Goal: Task Accomplishment & Management: Use online tool/utility

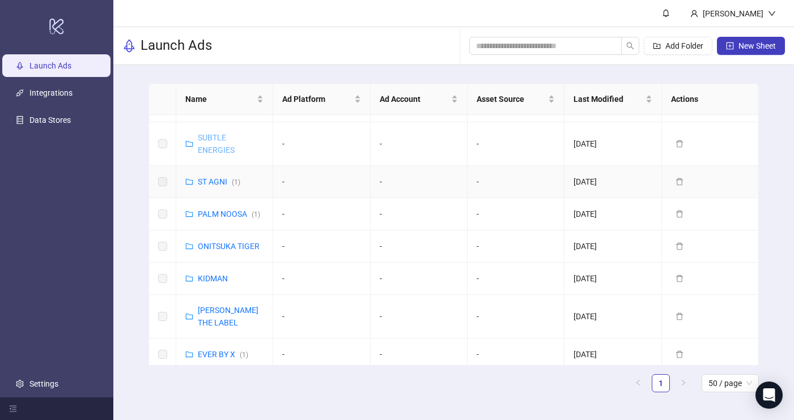
scroll to position [158, 0]
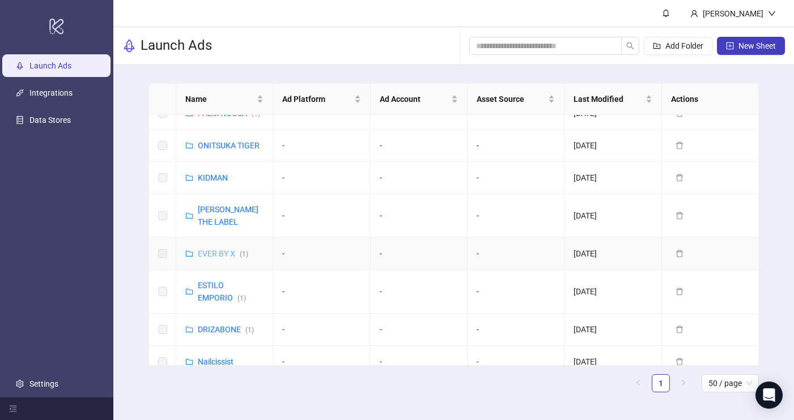
click at [215, 253] on link "EVER BY X ( 1 )" at bounding box center [223, 253] width 50 height 9
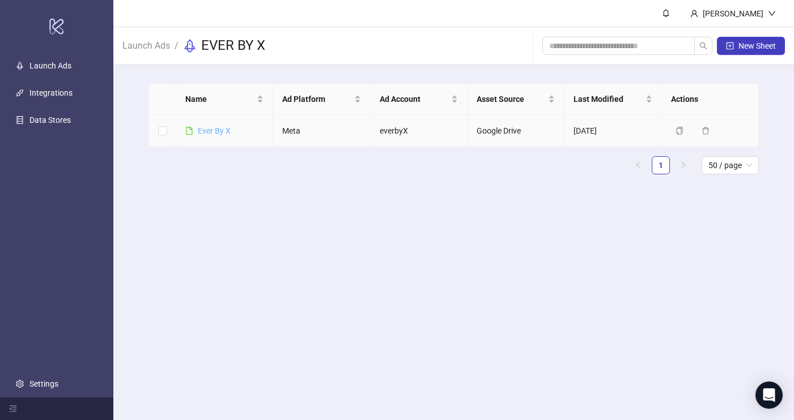
click at [202, 133] on link "Ever By X" at bounding box center [214, 130] width 33 height 9
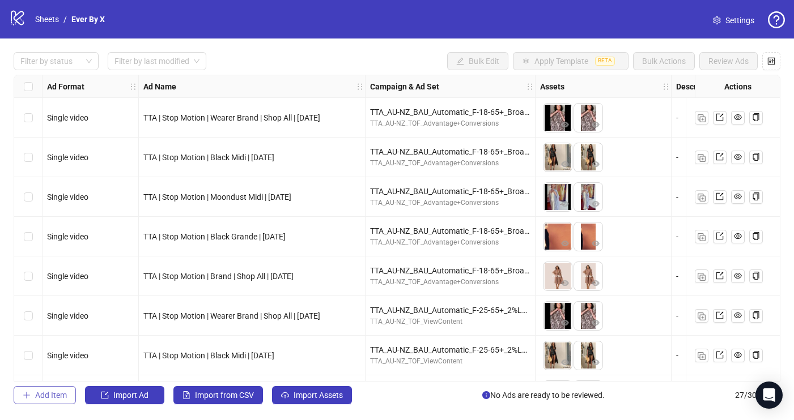
click at [49, 394] on span "Add Item" at bounding box center [51, 395] width 32 height 9
click at [52, 395] on span "Add Item" at bounding box center [51, 395] width 32 height 9
click at [253, 40] on div "Filter by status Filter by last modified Bulk Edit Apply Template BETA Bulk Act…" at bounding box center [397, 229] width 794 height 380
click at [49, 396] on span "Add Item" at bounding box center [51, 395] width 32 height 9
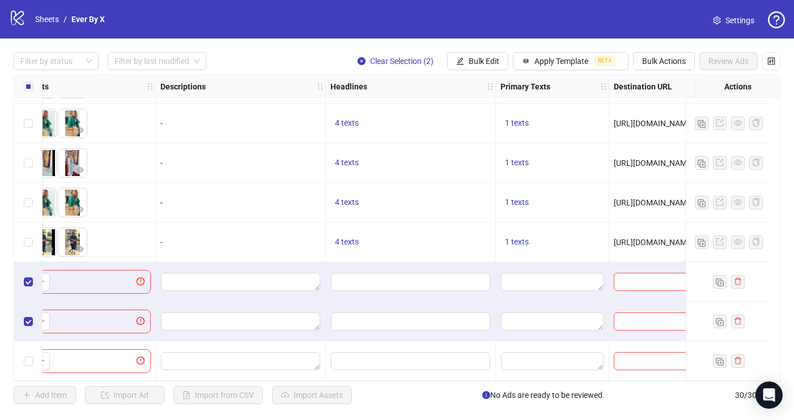
scroll to position [911, 0]
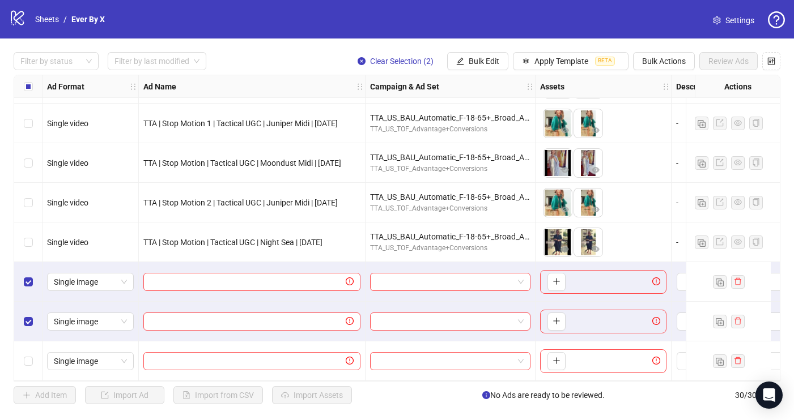
click at [736, 270] on div at bounding box center [728, 282] width 85 height 40
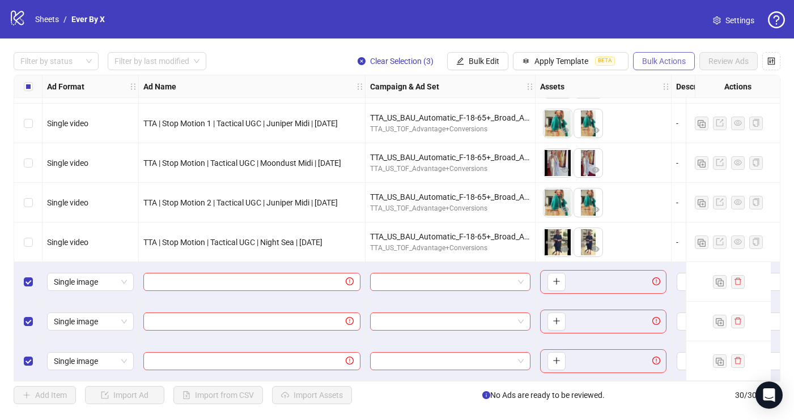
click at [663, 61] on span "Bulk Actions" at bounding box center [664, 61] width 44 height 9
click at [666, 84] on span "Delete" at bounding box center [680, 84] width 78 height 12
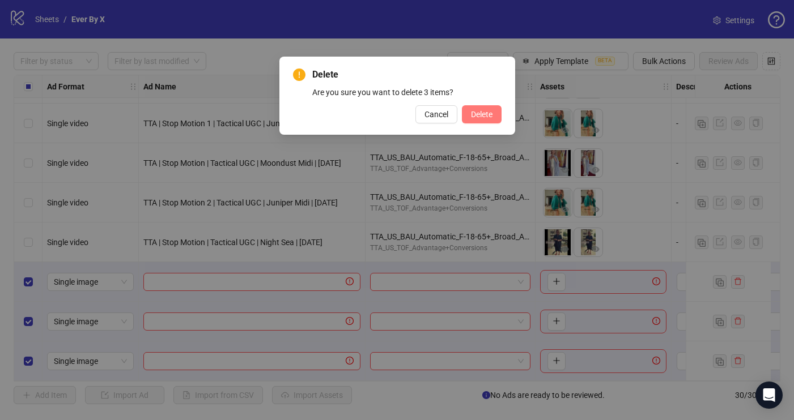
click at [480, 112] on span "Delete" at bounding box center [482, 114] width 22 height 9
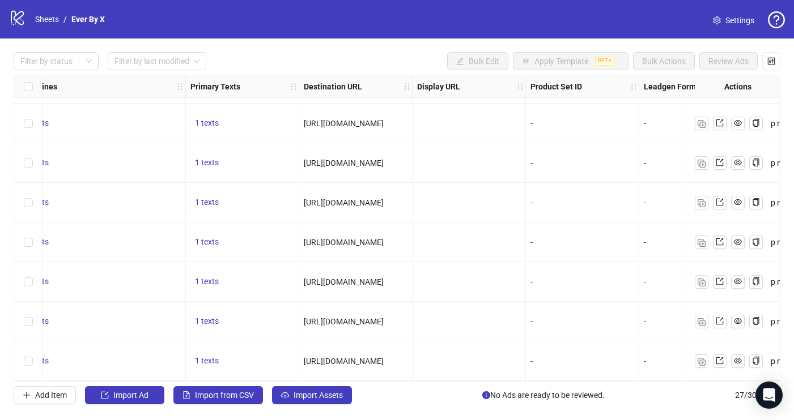
scroll to position [792, 1096]
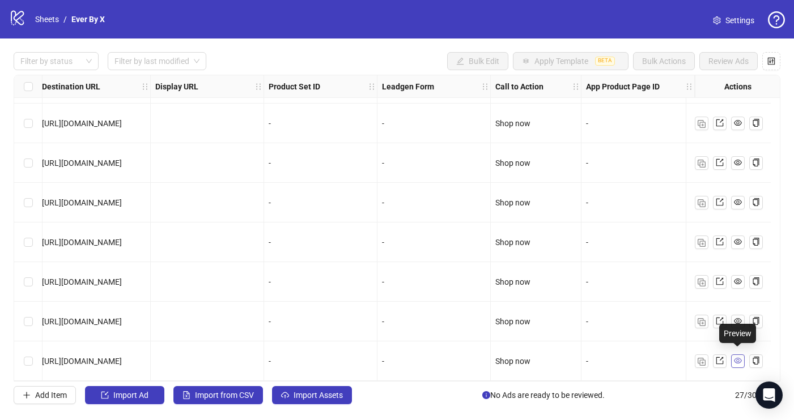
click at [732, 359] on link at bounding box center [738, 362] width 14 height 14
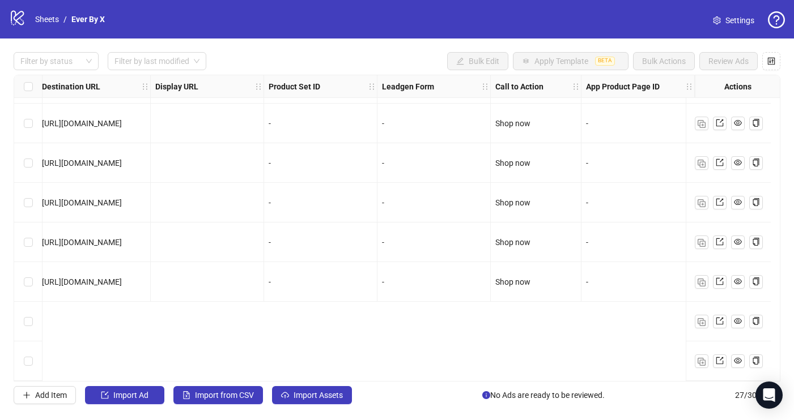
scroll to position [0, 1096]
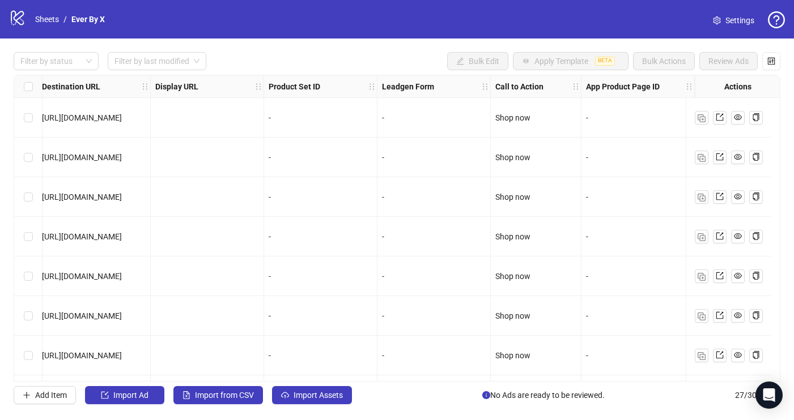
click at [93, 10] on div "logo/logo-mobile Sheets / Ever By X" at bounding box center [59, 19] width 100 height 20
click at [34, 22] on link "Sheets" at bounding box center [47, 19] width 28 height 12
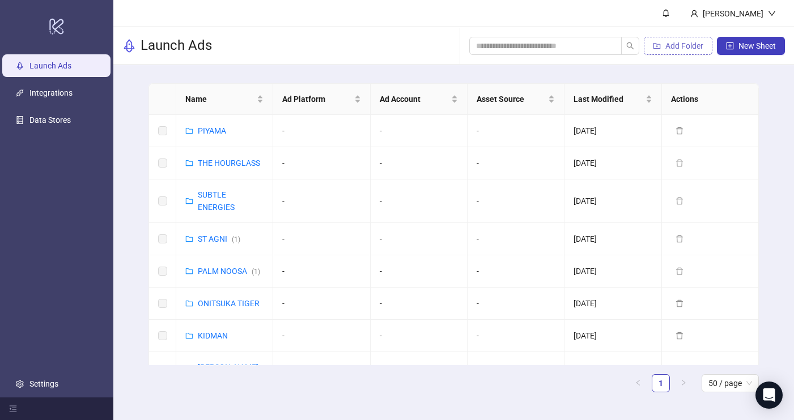
click at [676, 50] on span "Add Folder" at bounding box center [684, 45] width 38 height 9
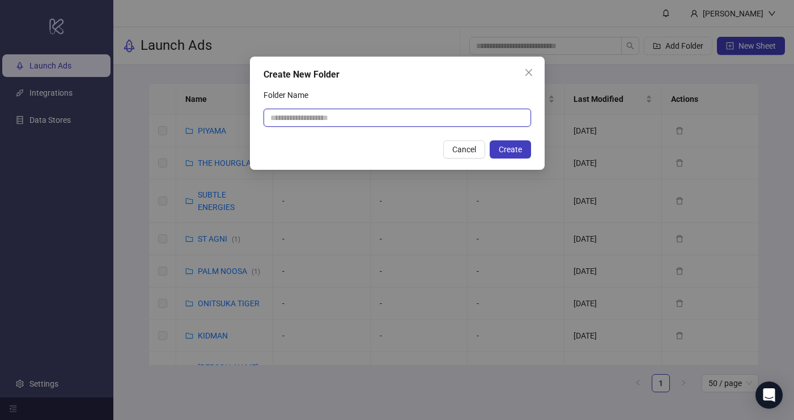
click at [303, 112] on input "Folder Name" at bounding box center [396, 118] width 267 height 18
type input "**********"
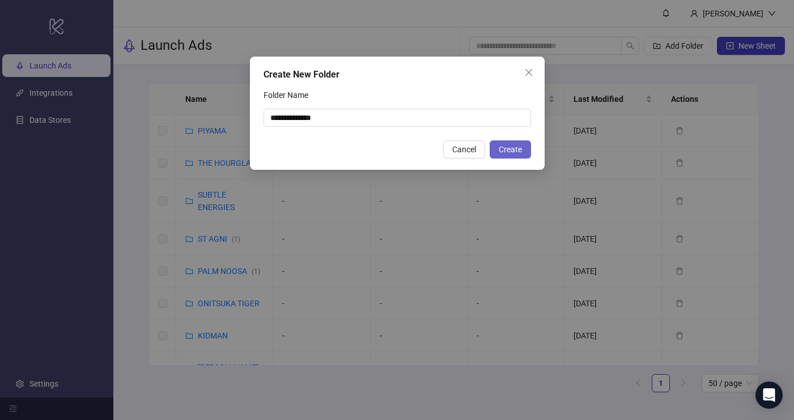
click at [517, 150] on span "Create" at bounding box center [510, 149] width 23 height 9
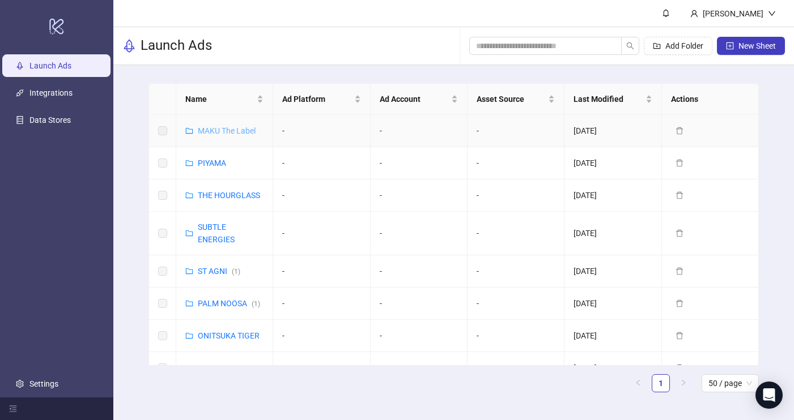
click at [224, 126] on link "MAKU The Label" at bounding box center [227, 130] width 58 height 9
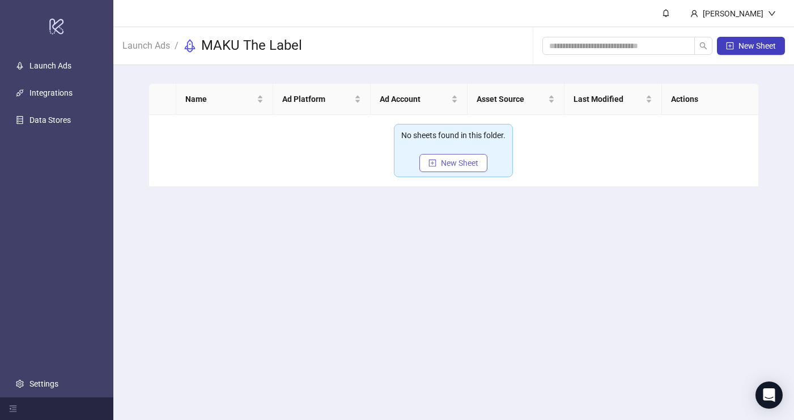
click at [447, 163] on span "New Sheet" at bounding box center [459, 163] width 37 height 9
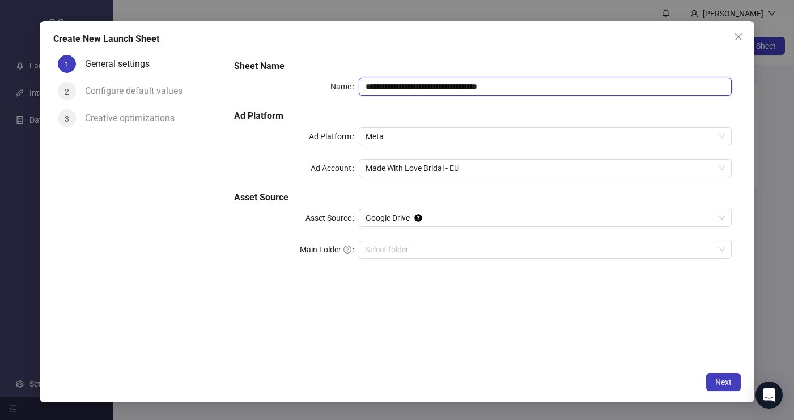
click at [446, 87] on input "**********" at bounding box center [545, 87] width 373 height 18
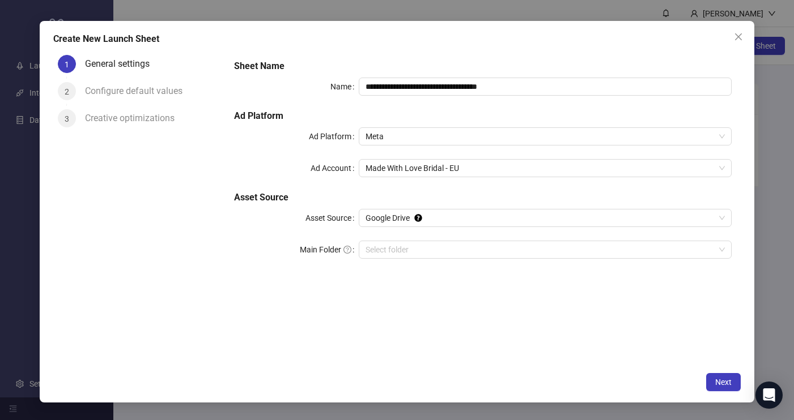
click at [509, 96] on div "**********" at bounding box center [482, 166] width 506 height 222
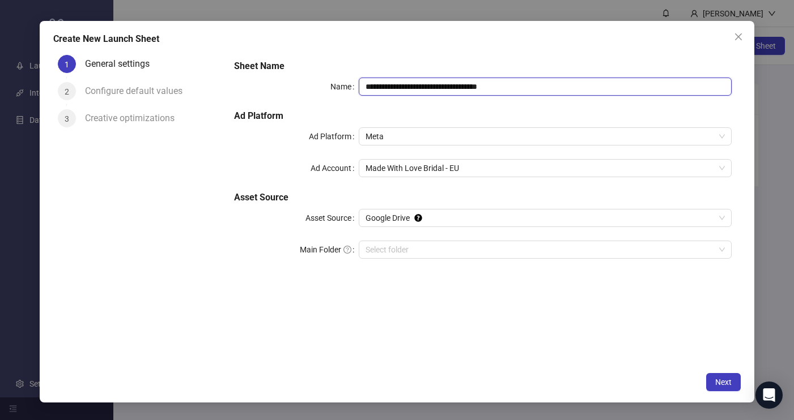
click at [513, 86] on input "**********" at bounding box center [545, 87] width 373 height 18
type input "**********"
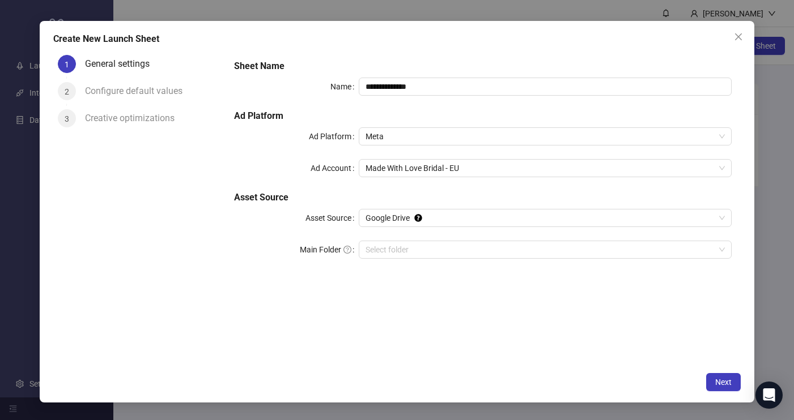
click at [573, 148] on div "**********" at bounding box center [482, 166] width 506 height 222
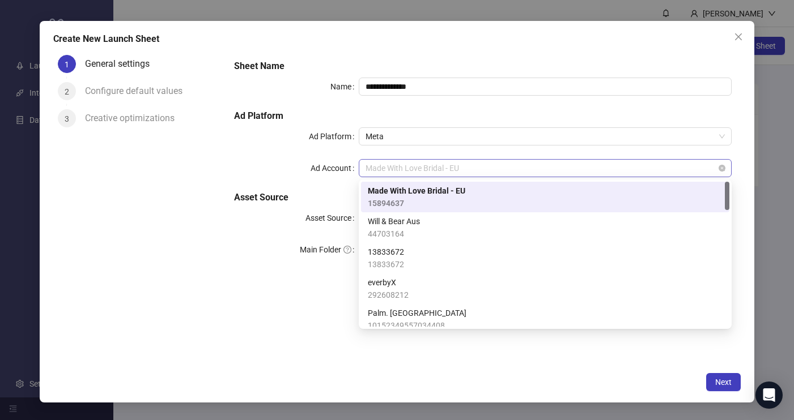
click at [573, 177] on div "Made With Love Bridal - EU" at bounding box center [545, 168] width 373 height 18
click at [572, 168] on span "Made With Love Bridal - EU" at bounding box center [544, 168] width 359 height 17
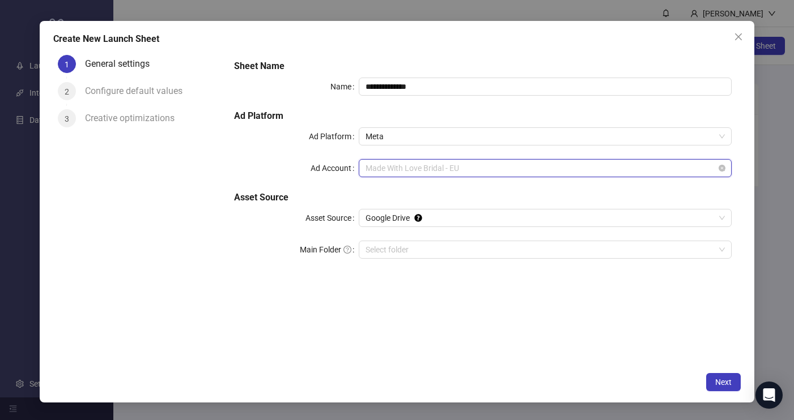
click at [572, 168] on span "Made With Love Bridal - EU" at bounding box center [544, 168] width 359 height 17
type input "*"
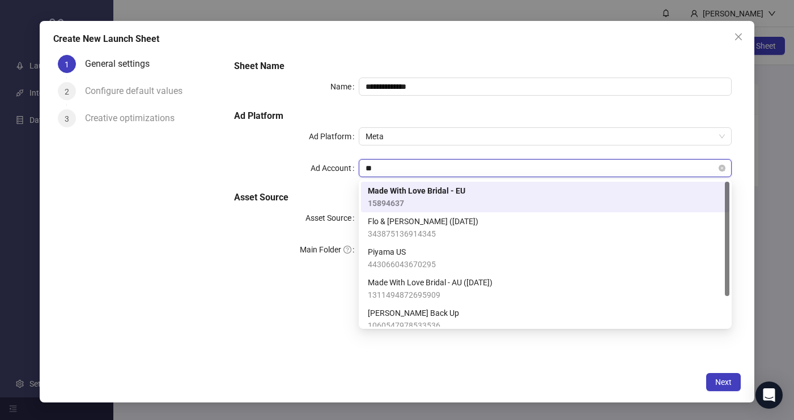
click at [455, 166] on input "**" at bounding box center [539, 168] width 349 height 17
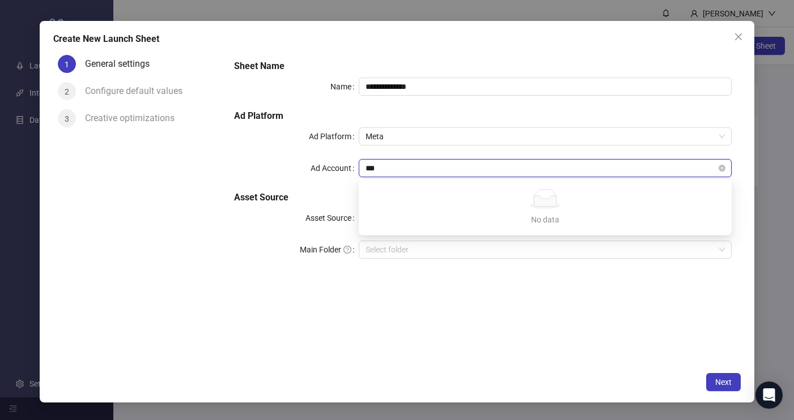
type input "****"
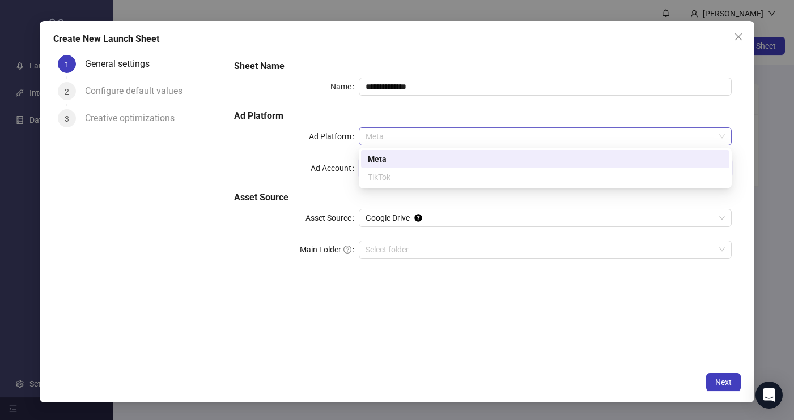
click at [414, 134] on span "Meta" at bounding box center [544, 136] width 359 height 17
click at [413, 134] on span "Meta" at bounding box center [544, 136] width 359 height 17
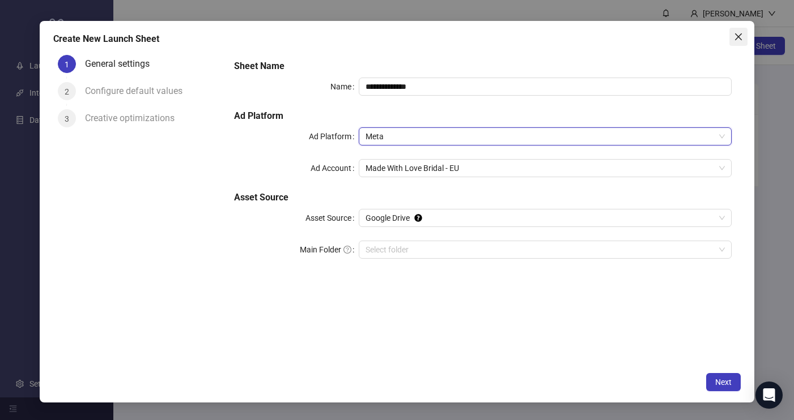
click at [742, 36] on icon "close" at bounding box center [738, 36] width 9 height 9
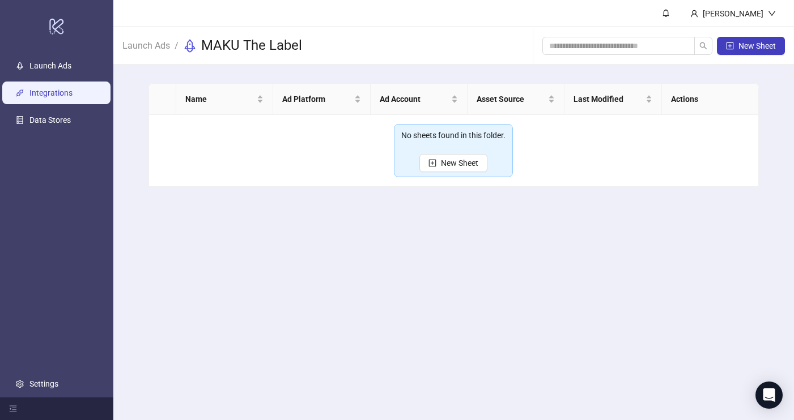
click at [58, 93] on link "Integrations" at bounding box center [50, 92] width 43 height 9
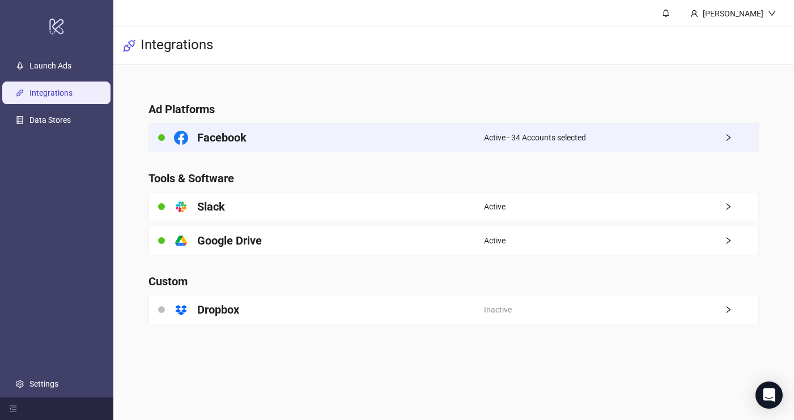
click at [340, 146] on div "Facebook" at bounding box center [316, 138] width 335 height 28
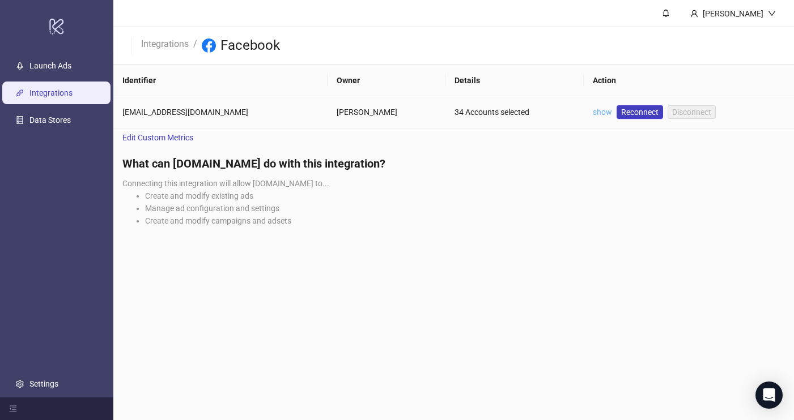
click at [604, 114] on link "show" at bounding box center [602, 112] width 19 height 9
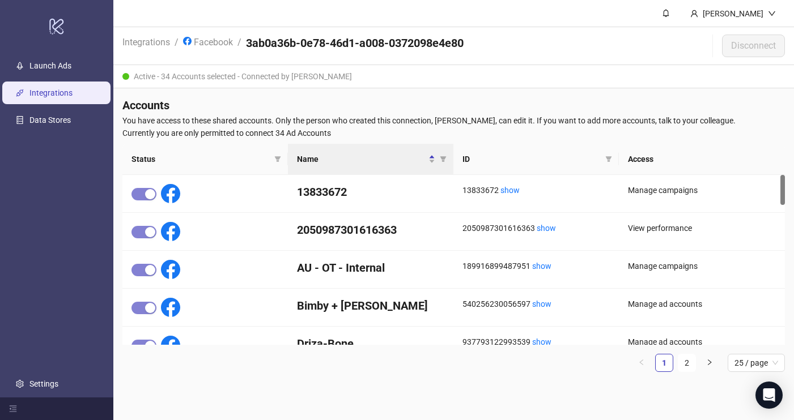
click at [148, 32] on nav "Integrations / Facebook / 3ab0a36b-0e78-46d1-a008-0372098e4e80" at bounding box center [292, 45] width 341 height 37
